Goal: Task Accomplishment & Management: Use online tool/utility

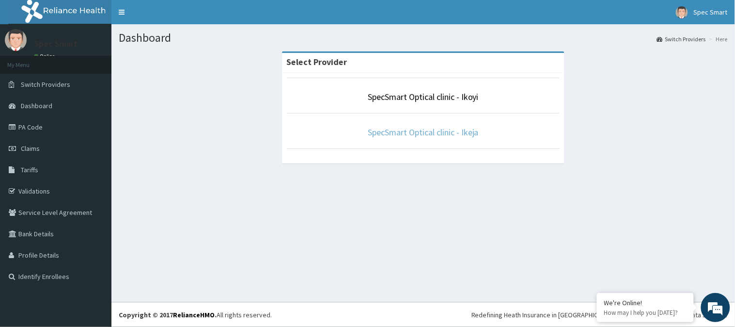
click at [448, 132] on link "SpecSmart Optical clinic - Ikeja" at bounding box center [423, 132] width 111 height 11
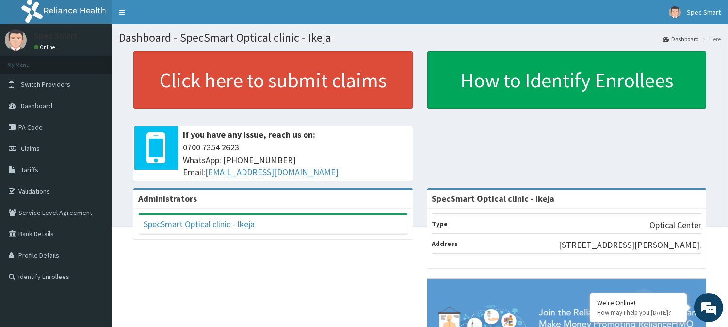
click at [420, 40] on h1 "Dashboard - SpecSmart Optical clinic - Ikeja" at bounding box center [420, 38] width 602 height 13
click at [497, 151] on div "Click here to submit claims If you have any issue, reach us on: [PHONE_NUMBER] …" at bounding box center [420, 119] width 602 height 137
click at [516, 152] on div "Click here to submit claims If you have any issue, reach us on: [PHONE_NUMBER] …" at bounding box center [420, 119] width 602 height 137
click at [388, 277] on div "Administrators SpecSmart Optical clinic - Ikeja Full Name SpecSmart Optical cli…" at bounding box center [420, 311] width 602 height 247
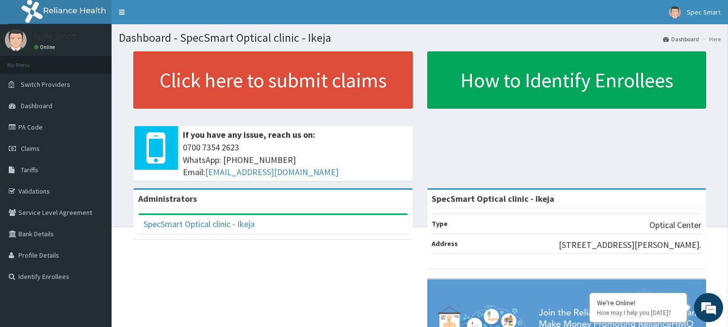
click at [425, 36] on h1 "Dashboard - SpecSmart Optical clinic - Ikeja" at bounding box center [420, 38] width 602 height 13
click at [387, 259] on div "Administrators SpecSmart Optical clinic - Ikeja Full Name SpecSmart Optical cli…" at bounding box center [420, 311] width 602 height 247
click at [427, 32] on h1 "Dashboard - SpecSmart Optical clinic - Ikeja" at bounding box center [420, 38] width 602 height 13
click at [443, 30] on section "Dashboard - SpecSmart Optical clinic - Ikeja Dashboard Here" at bounding box center [420, 34] width 616 height 20
click at [511, 153] on div "Click here to submit claims If you have any issue, reach us on: [PHONE_NUMBER] …" at bounding box center [420, 119] width 602 height 137
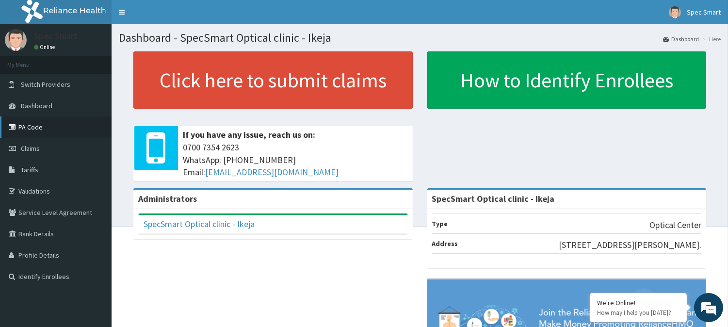
click at [51, 130] on link "PA Code" at bounding box center [56, 126] width 112 height 21
